Goal: Task Accomplishment & Management: Use online tool/utility

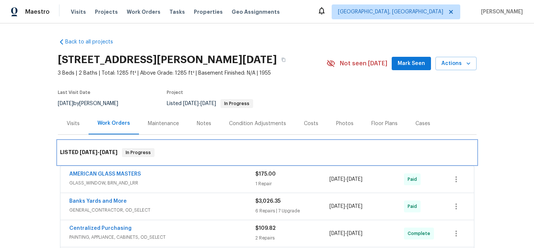
click at [140, 154] on span "In Progress" at bounding box center [138, 152] width 31 height 7
click at [104, 152] on span "[DATE]" at bounding box center [109, 151] width 18 height 5
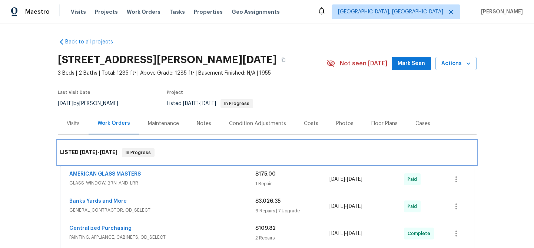
click at [104, 152] on span "[DATE]" at bounding box center [109, 151] width 18 height 5
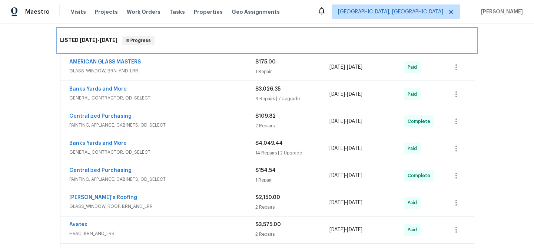
scroll to position [23, 0]
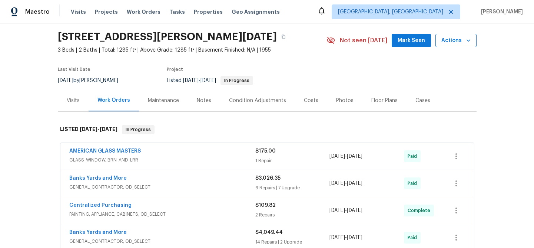
click at [469, 42] on icon "button" at bounding box center [468, 40] width 7 height 7
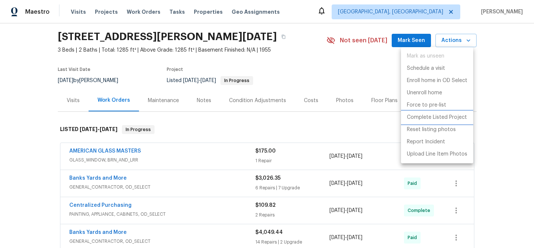
click at [445, 115] on p "Complete Listed Project" at bounding box center [437, 117] width 60 height 8
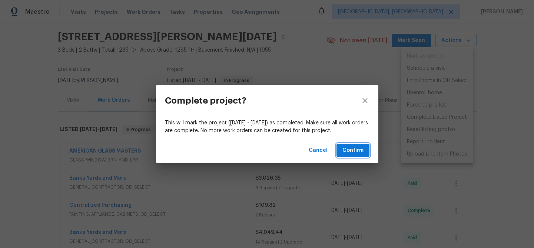
click at [362, 155] on button "Confirm" at bounding box center [353, 150] width 33 height 14
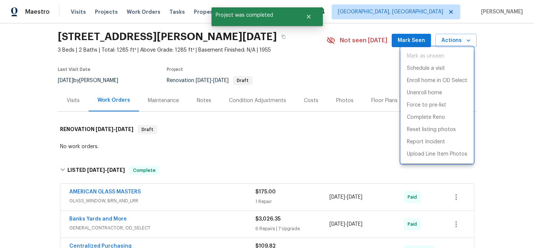
click at [59, 171] on div at bounding box center [267, 124] width 534 height 248
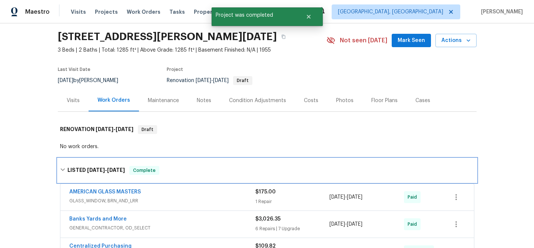
click at [60, 170] on icon at bounding box center [62, 169] width 4 height 3
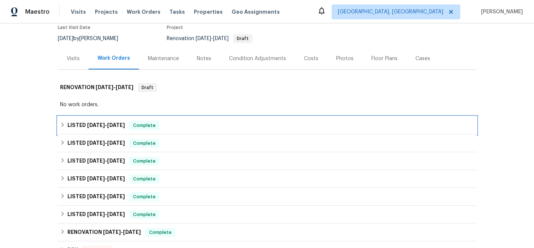
scroll to position [0, 0]
